Goal: Information Seeking & Learning: Understand process/instructions

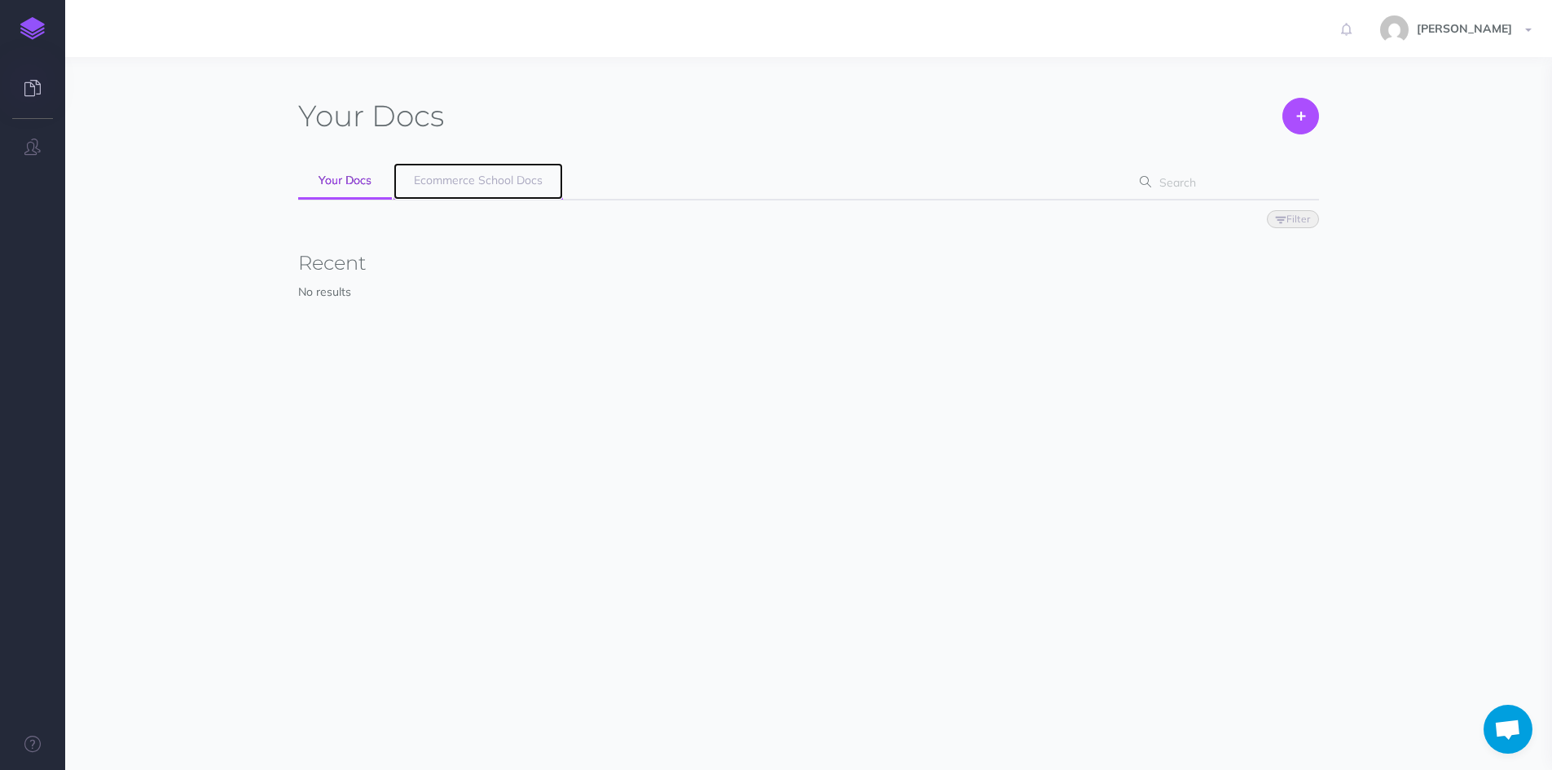
click at [476, 181] on span "Ecommerce School Docs" at bounding box center [478, 180] width 129 height 15
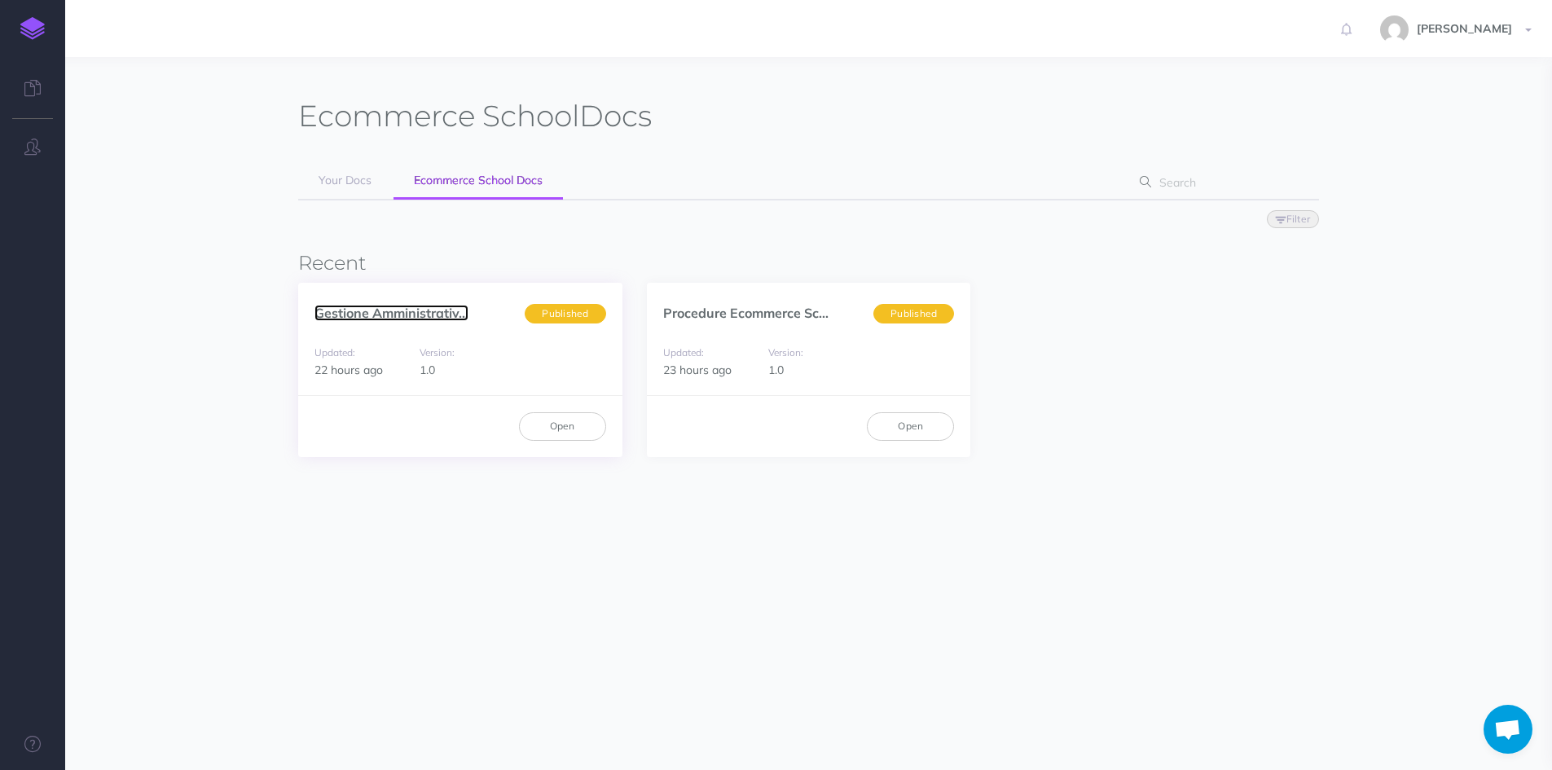
click at [385, 309] on link "Gestione Amministrativ..." at bounding box center [392, 313] width 154 height 16
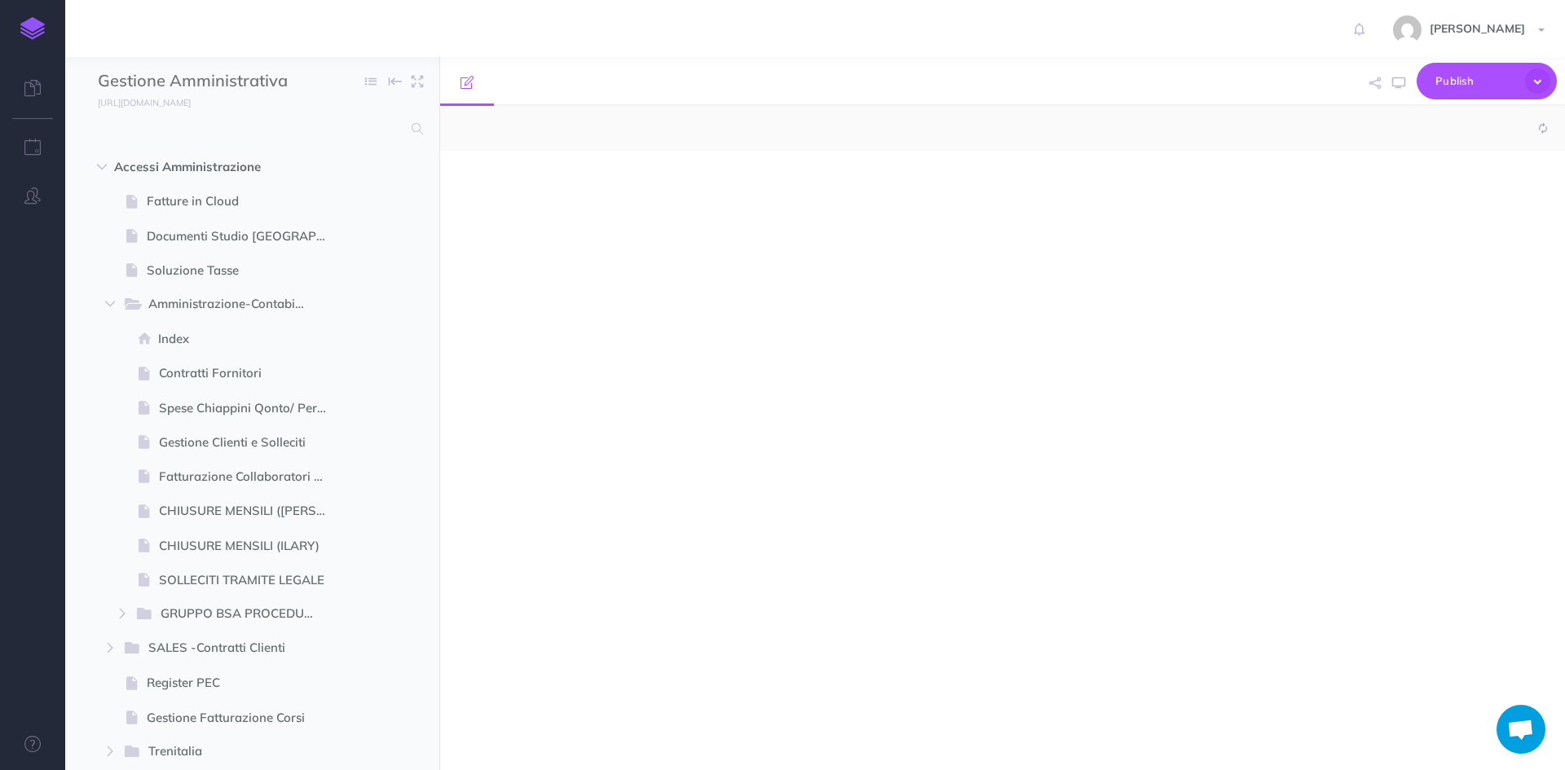
select select "null"
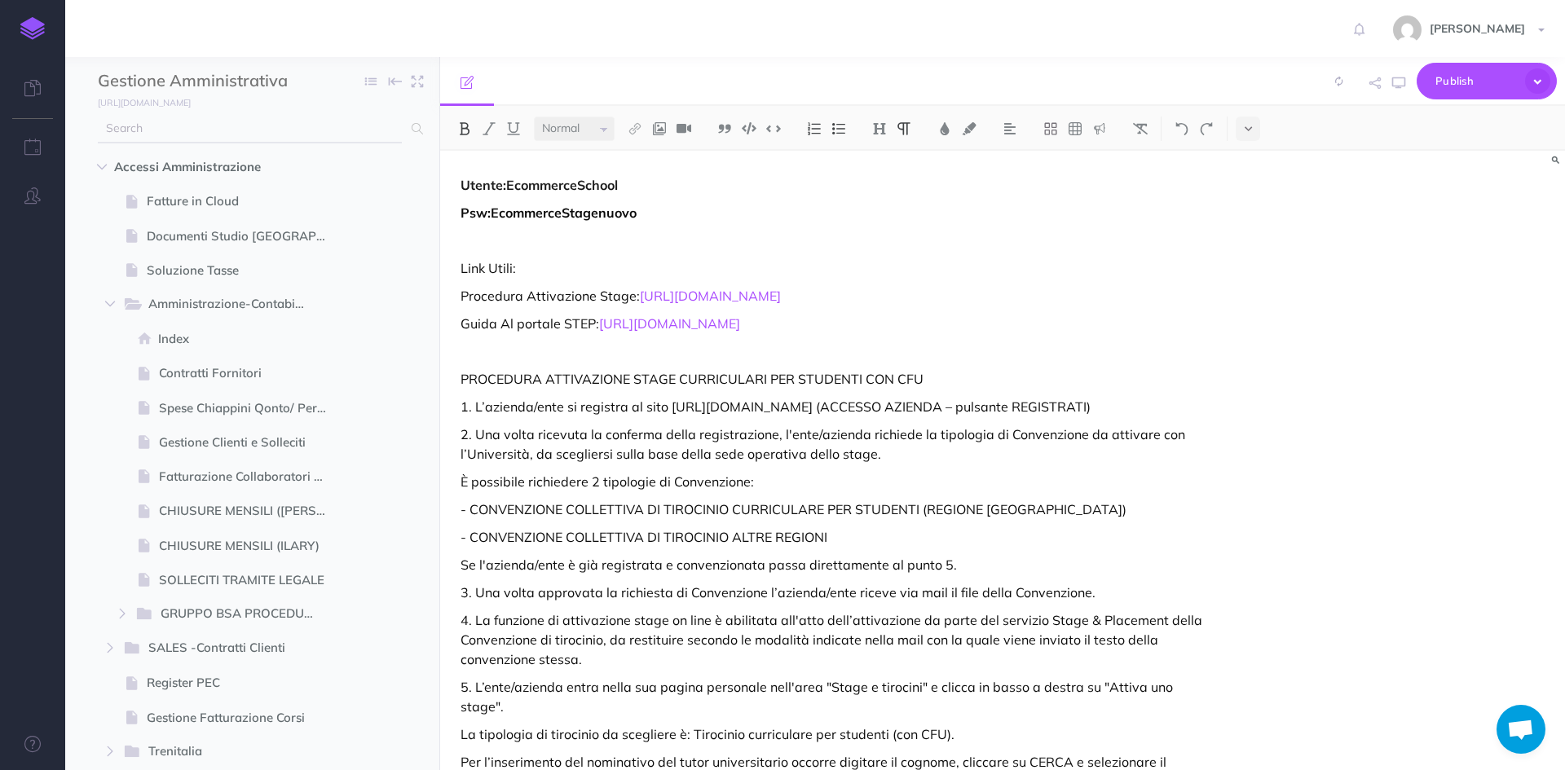
click at [262, 129] on input "text" at bounding box center [250, 128] width 304 height 29
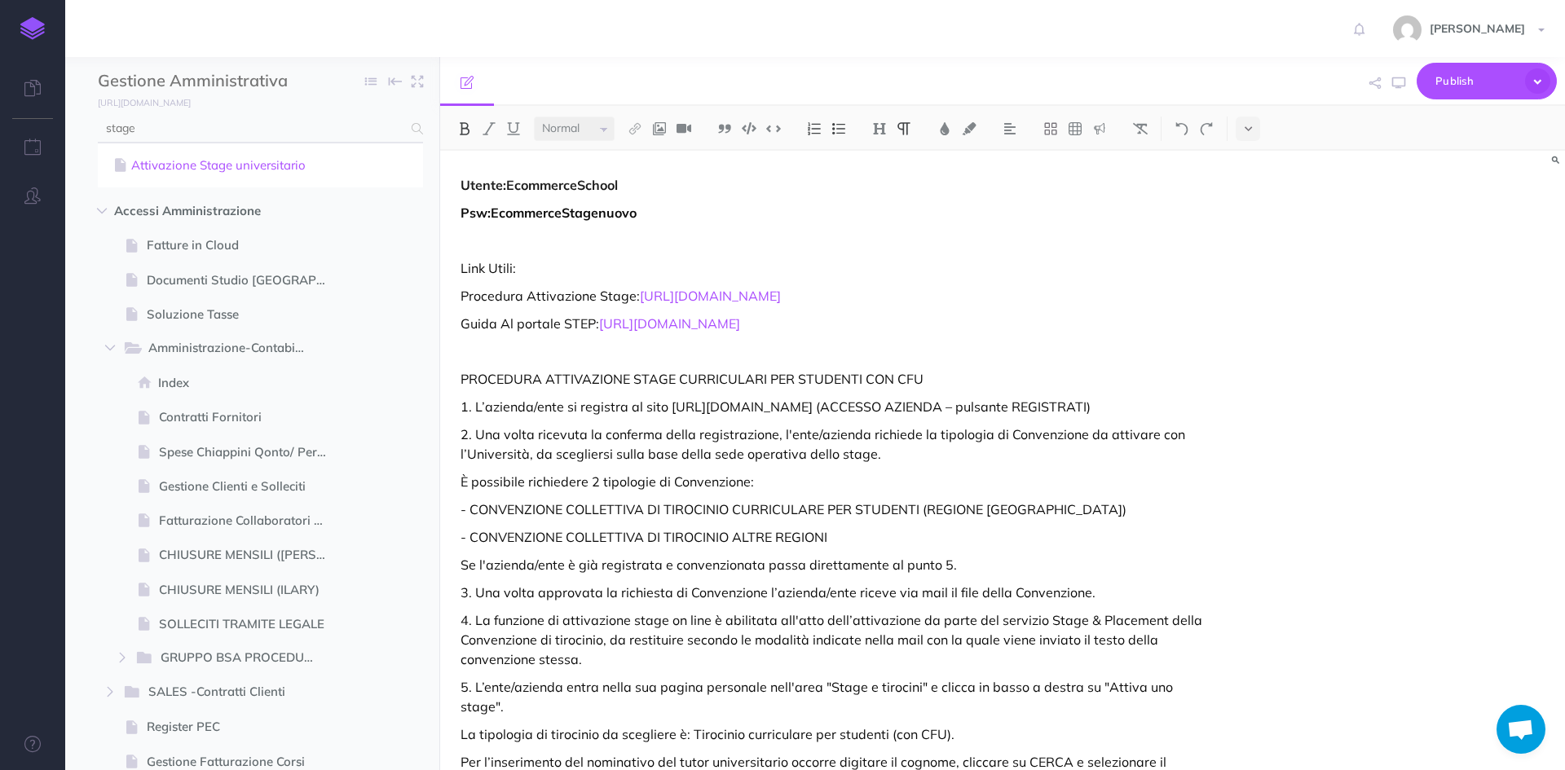
type input "stage"
click at [253, 169] on link "Attivazione Stage universitario" at bounding box center [260, 166] width 301 height 20
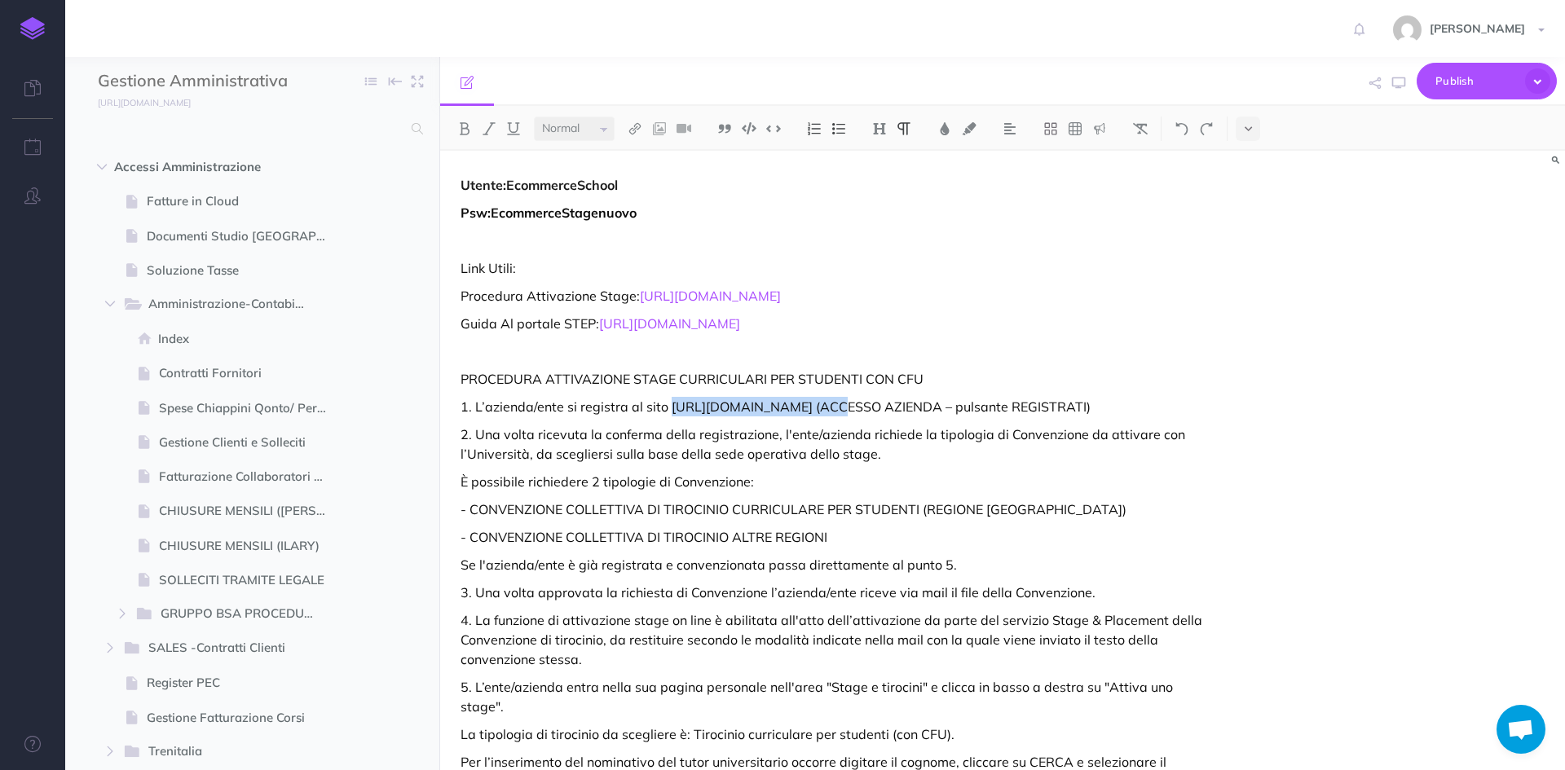
drag, startPoint x: 783, startPoint y: 431, endPoint x: 667, endPoint y: 428, distance: 116.6
click at [667, 416] on p "1. L’azienda/ente si registra al sito http://step.unicatt.it (ACCESSO AZIENDA –…" at bounding box center [833, 407] width 746 height 20
copy p "http://step.unicatt.it"
click at [1129, 333] on p "Guida Al portale STEP: https://docs.google.com/presentation/d/1C_n4q3D0_es1xg43…" at bounding box center [833, 324] width 746 height 20
drag, startPoint x: 457, startPoint y: 425, endPoint x: 783, endPoint y: 425, distance: 326.0
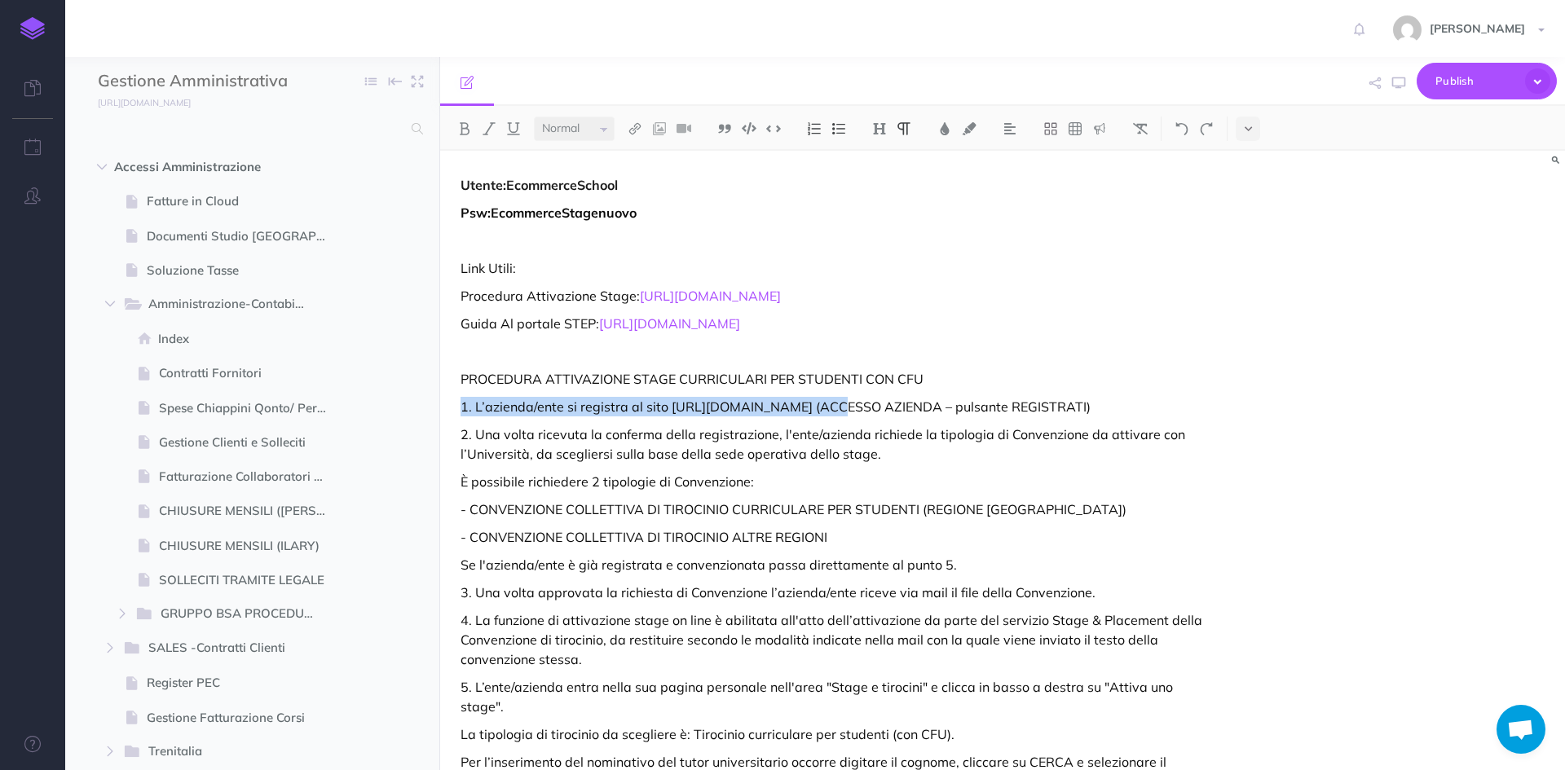
click at [1006, 389] on p "PROCEDURA ATTIVAZIONE STAGE CURRICULARI PER STUDENTI CON CFU" at bounding box center [833, 379] width 746 height 20
drag, startPoint x: 782, startPoint y: 426, endPoint x: 668, endPoint y: 425, distance: 113.3
click at [668, 416] on p "1. L’azienda/ente si registra al sito http://step.unicatt.it (ACCESSO AZIENDA –…" at bounding box center [833, 407] width 746 height 20
copy p "http://step.unicatt.it"
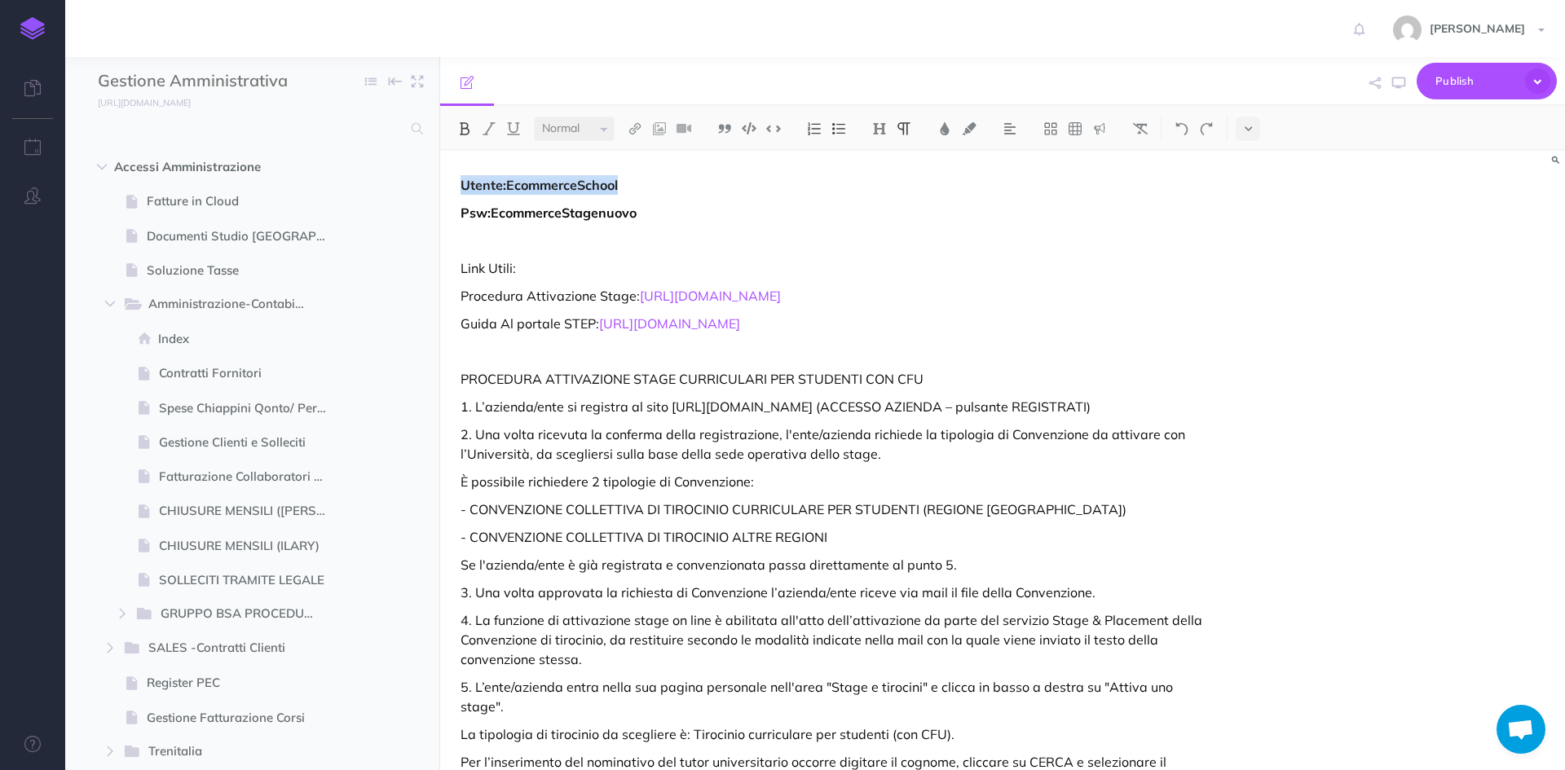
drag, startPoint x: 636, startPoint y: 185, endPoint x: 458, endPoint y: 185, distance: 177.7
copy strong "Utente:EcommerceSchool"
drag, startPoint x: 663, startPoint y: 214, endPoint x: 416, endPoint y: 219, distance: 247.8
click at [416, 219] on div "Gestione Amministrativa e Finanziaria Ecommerce School Collapse all Expand all …" at bounding box center [814, 413] width 1499 height 713
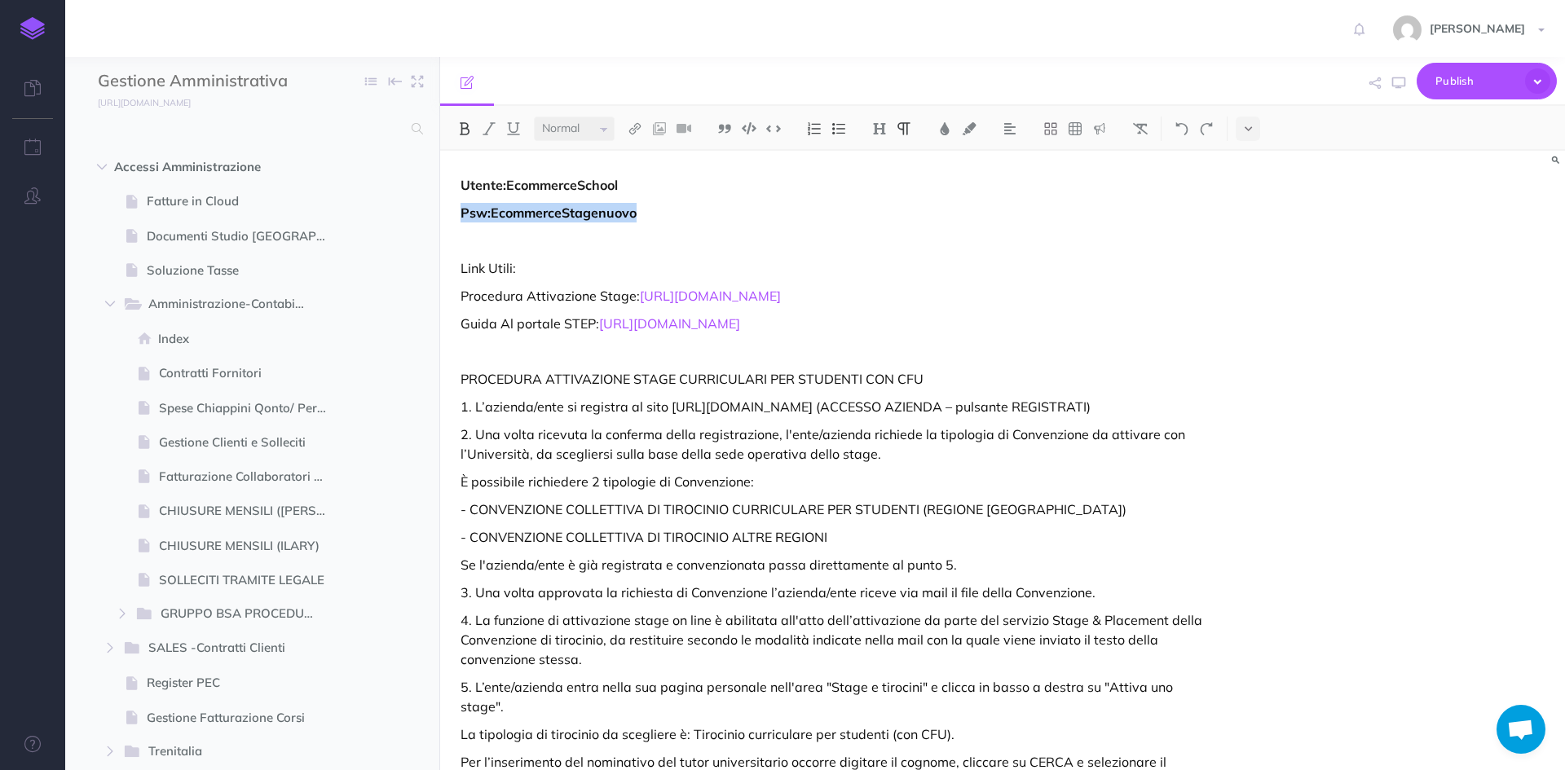
copy strong "Psw:EcommerceStagenuovo"
